Goal: Communication & Community: Answer question/provide support

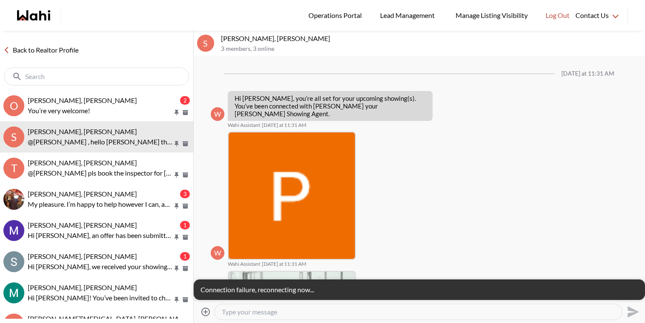
scroll to position [161, 0]
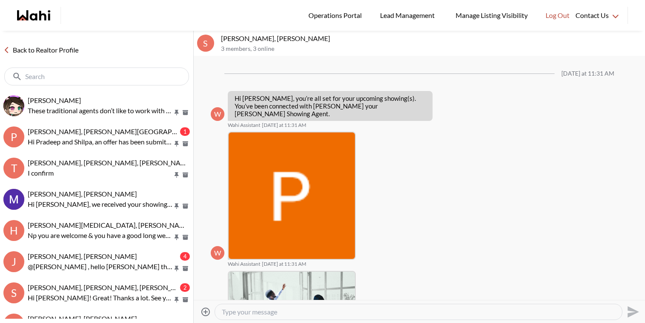
scroll to position [161, 0]
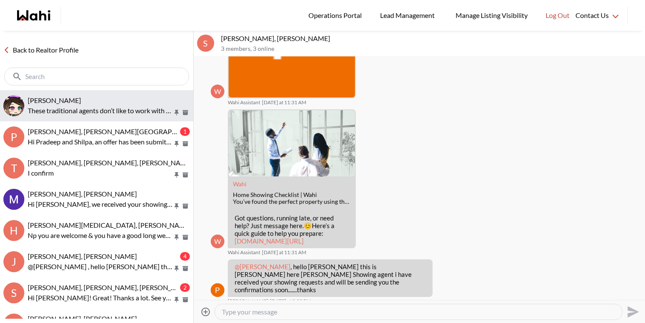
click at [113, 103] on div "[PERSON_NAME]" at bounding box center [109, 100] width 162 height 9
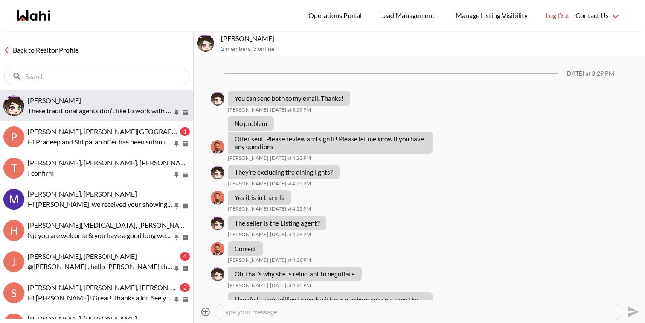
scroll to position [450, 0]
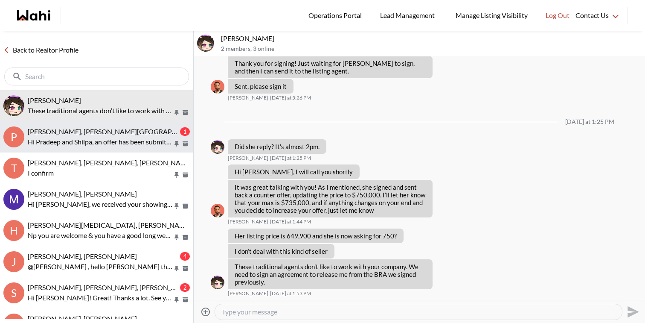
click at [114, 139] on p "Hi Pradeep and Shilpa, an offer has been submitted for [STREET_ADDRESS]. If you…" at bounding box center [100, 142] width 145 height 10
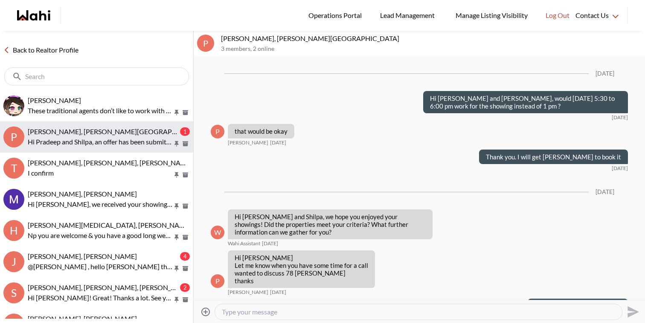
scroll to position [1604, 0]
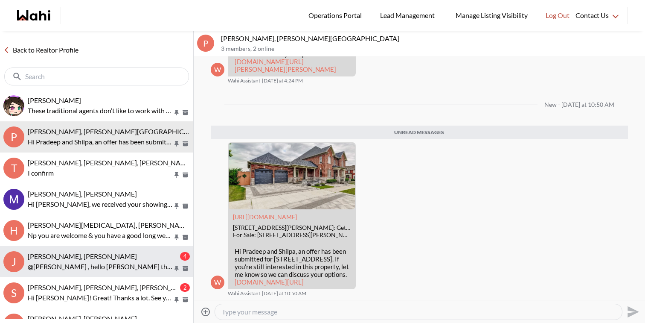
click at [114, 256] on div "[PERSON_NAME], [PERSON_NAME]" at bounding box center [103, 256] width 151 height 9
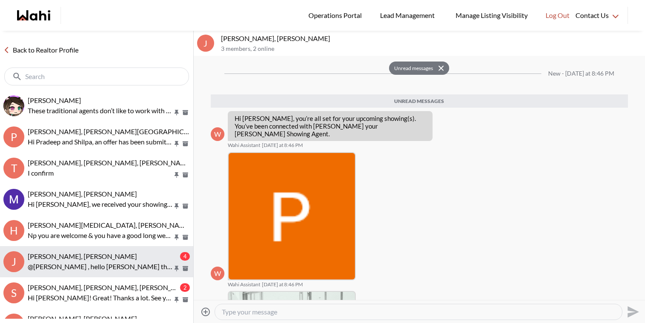
scroll to position [205, 0]
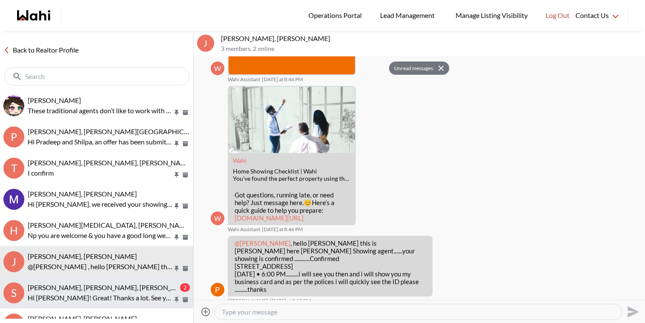
click at [122, 289] on div "[PERSON_NAME], [PERSON_NAME], [PERSON_NAME]" at bounding box center [103, 287] width 151 height 9
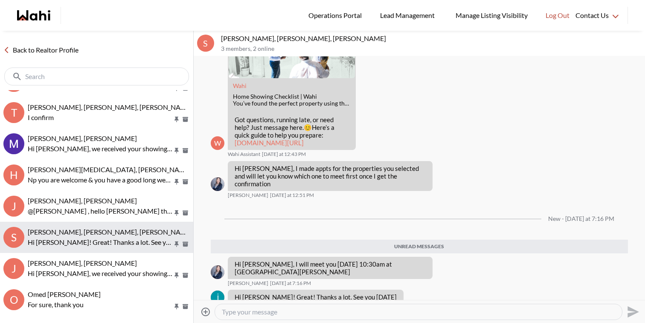
scroll to position [61, 0]
